Goal: Information Seeking & Learning: Understand process/instructions

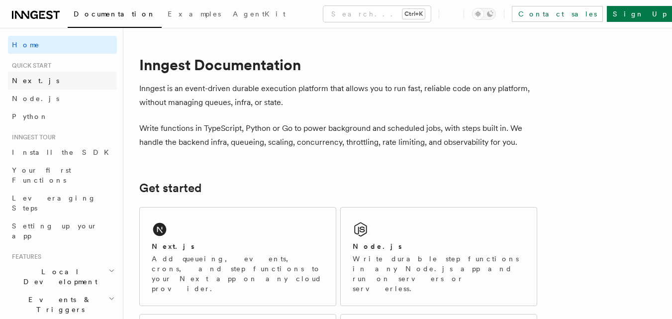
click at [45, 76] on link "Next.js" at bounding box center [62, 81] width 109 height 18
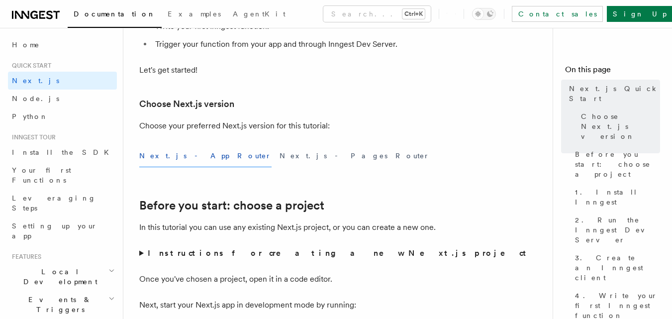
scroll to position [199, 0]
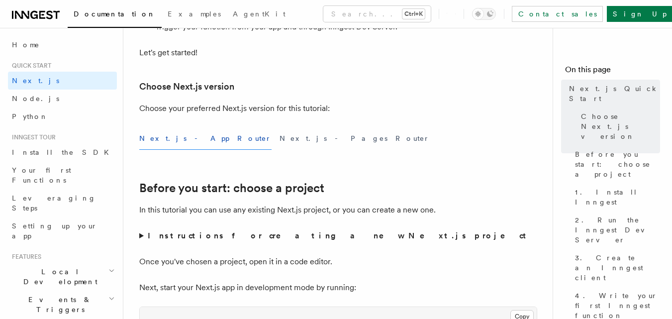
click at [171, 139] on button "Next.js - App Router" at bounding box center [205, 138] width 132 height 22
click at [280, 138] on button "Next.js - Pages Router" at bounding box center [355, 138] width 150 height 22
click at [175, 136] on button "Next.js - App Router" at bounding box center [205, 138] width 132 height 22
click at [170, 138] on button "Next.js - App Router" at bounding box center [205, 138] width 132 height 22
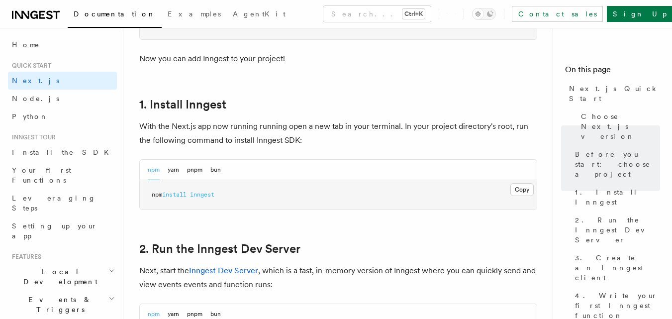
scroll to position [497, 0]
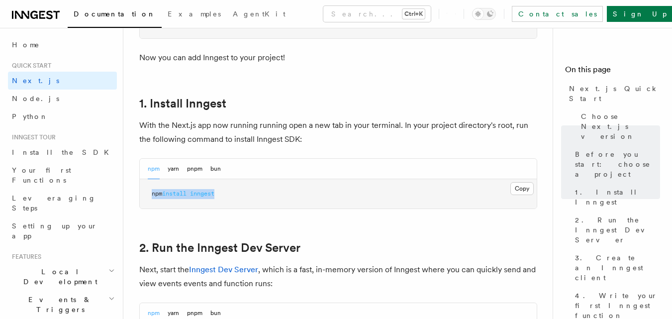
drag, startPoint x: 152, startPoint y: 194, endPoint x: 222, endPoint y: 194, distance: 69.6
click at [222, 194] on pre "npm install inngest" at bounding box center [338, 194] width 397 height 30
copy span "npm install inngest"
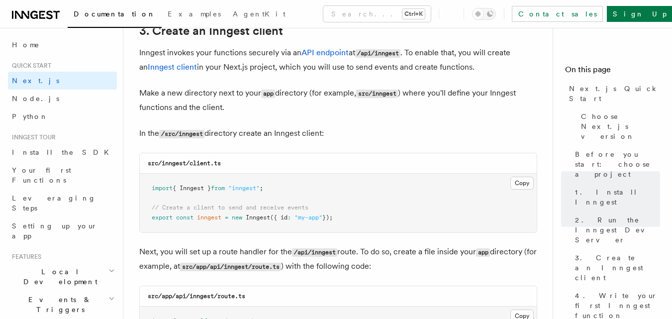
scroll to position [1194, 0]
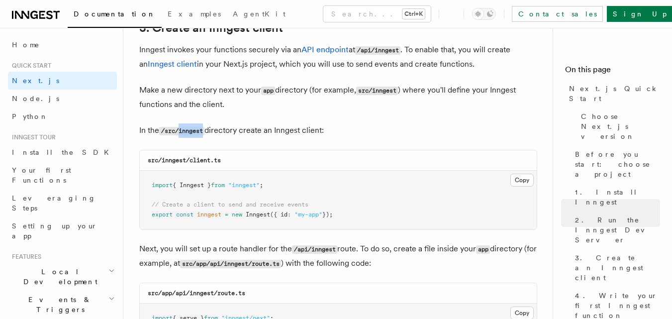
drag, startPoint x: 181, startPoint y: 130, endPoint x: 205, endPoint y: 134, distance: 24.2
click at [204, 134] on code "/src/inngest" at bounding box center [181, 131] width 45 height 8
copy code "inngest"
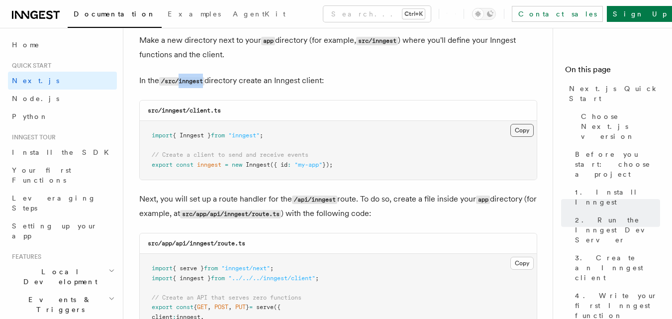
click at [522, 125] on button "Copy Copied" at bounding box center [521, 130] width 23 height 13
drag, startPoint x: 0, startPoint y: 100, endPoint x: 99, endPoint y: 28, distance: 122.5
click at [0, 100] on span at bounding box center [0, 173] width 0 height 291
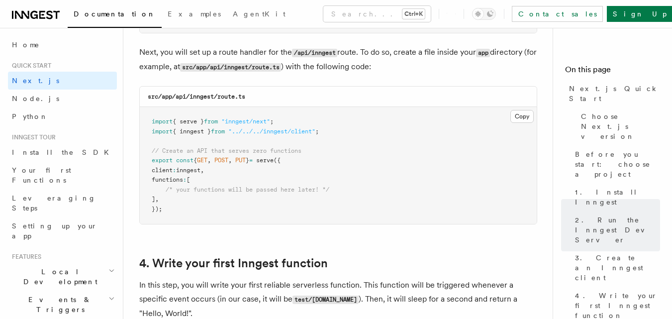
scroll to position [1393, 0]
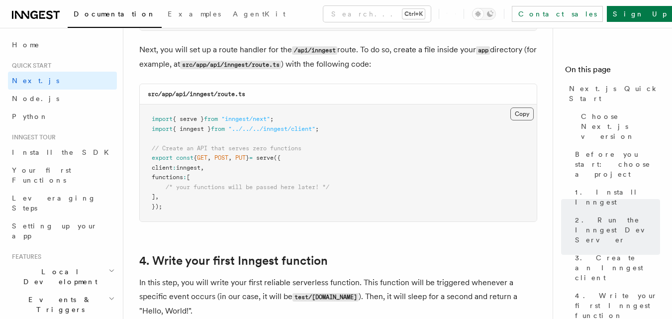
click at [521, 110] on button "Copy Copied" at bounding box center [521, 113] width 23 height 13
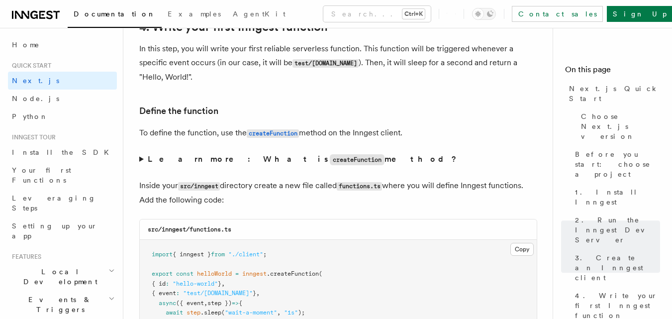
scroll to position [1691, 0]
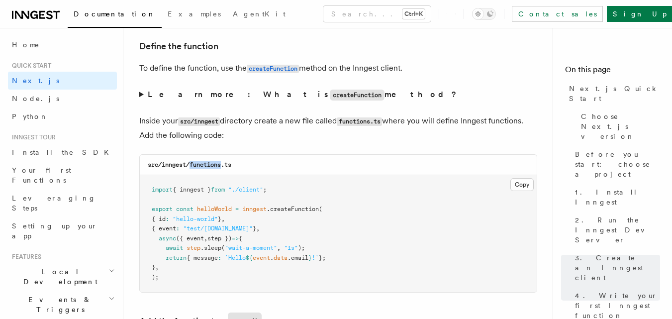
drag, startPoint x: 191, startPoint y: 165, endPoint x: 223, endPoint y: 164, distance: 32.3
click at [223, 164] on code "src/inngest/functions.ts" at bounding box center [190, 164] width 84 height 7
copy code "functions"
